Goal: Check status: Check status

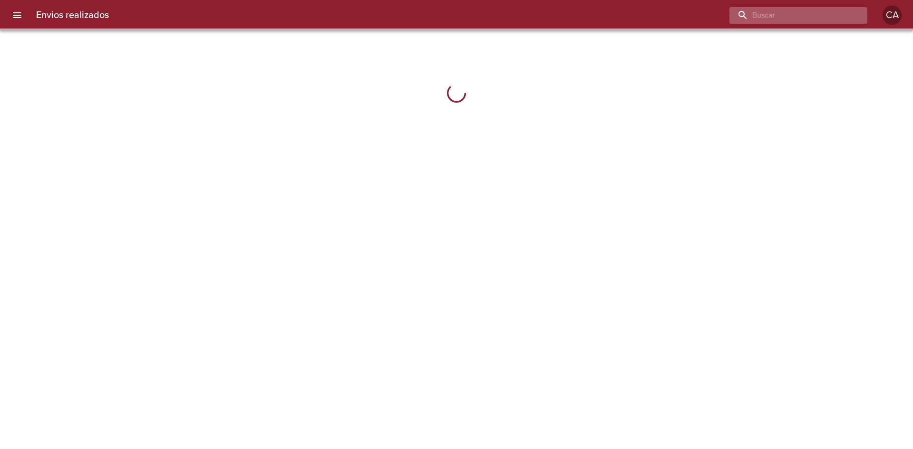
click at [841, 10] on input "buscar" at bounding box center [791, 15] width 122 height 17
paste input "[PERSON_NAME] [PERSON_NAME]"
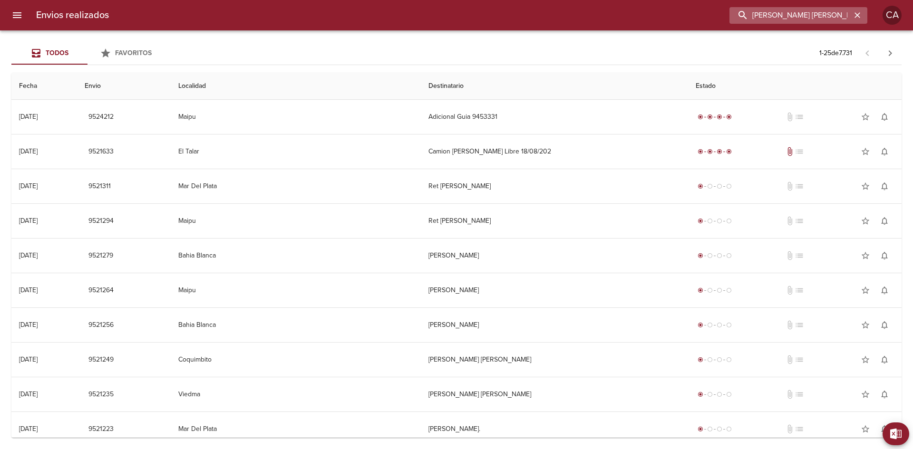
type input "[PERSON_NAME] [PERSON_NAME]"
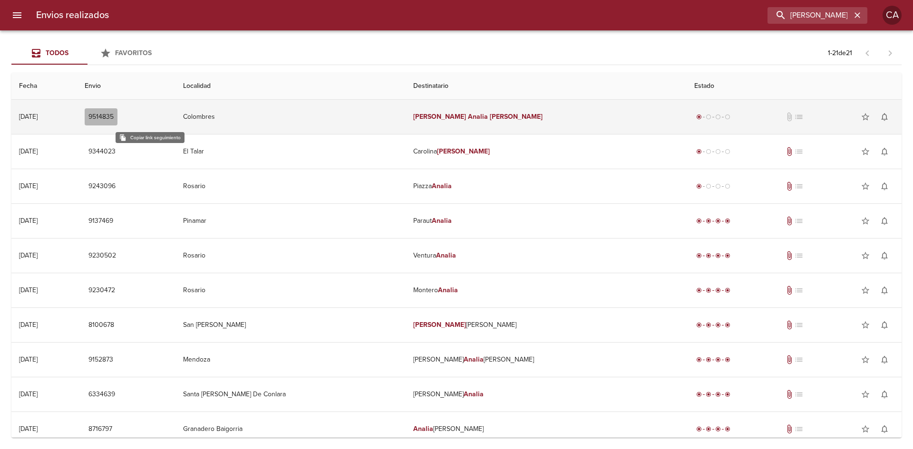
click at [114, 115] on span "9514835" at bounding box center [100, 117] width 25 height 12
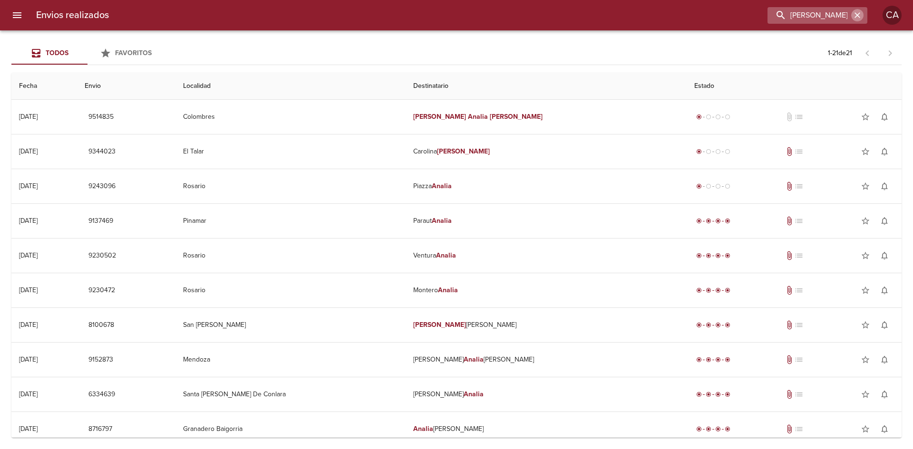
click at [857, 14] on icon "button" at bounding box center [858, 15] width 10 height 10
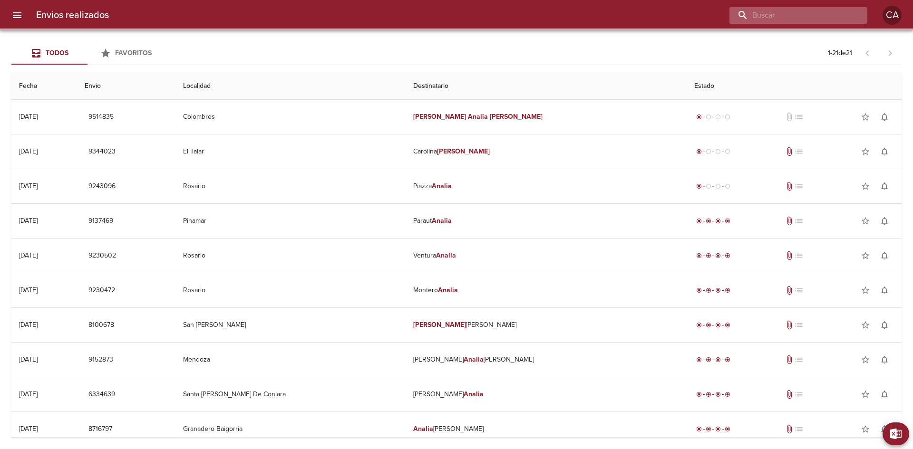
click at [800, 14] on input "buscar" at bounding box center [791, 15] width 122 height 17
paste input "[PERSON_NAME] [PERSON_NAME]"
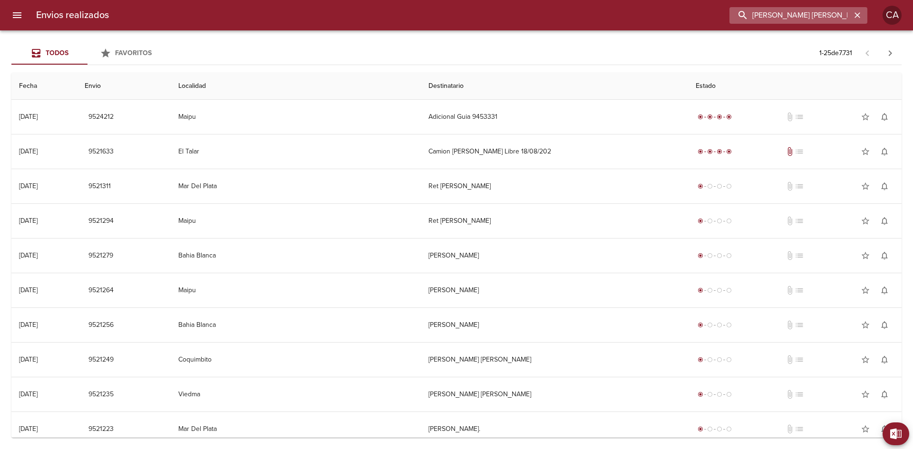
type input "[PERSON_NAME] [PERSON_NAME]"
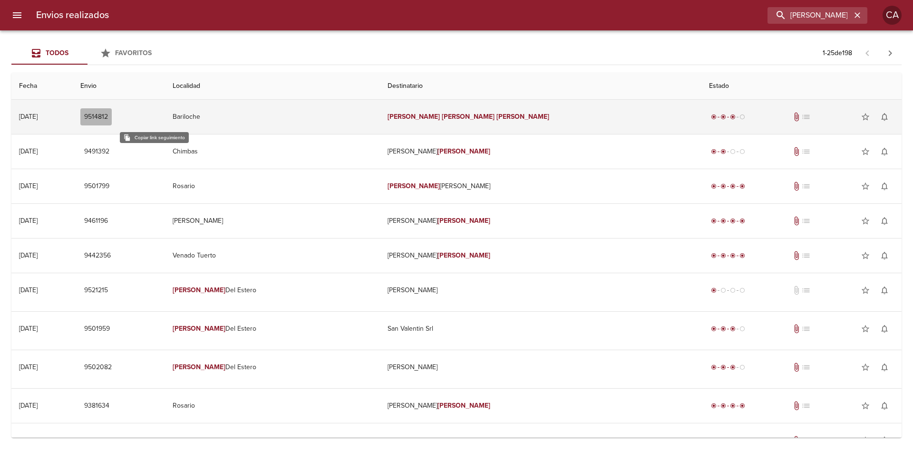
click at [108, 114] on span "9514812" at bounding box center [96, 117] width 24 height 12
